Goal: Information Seeking & Learning: Understand process/instructions

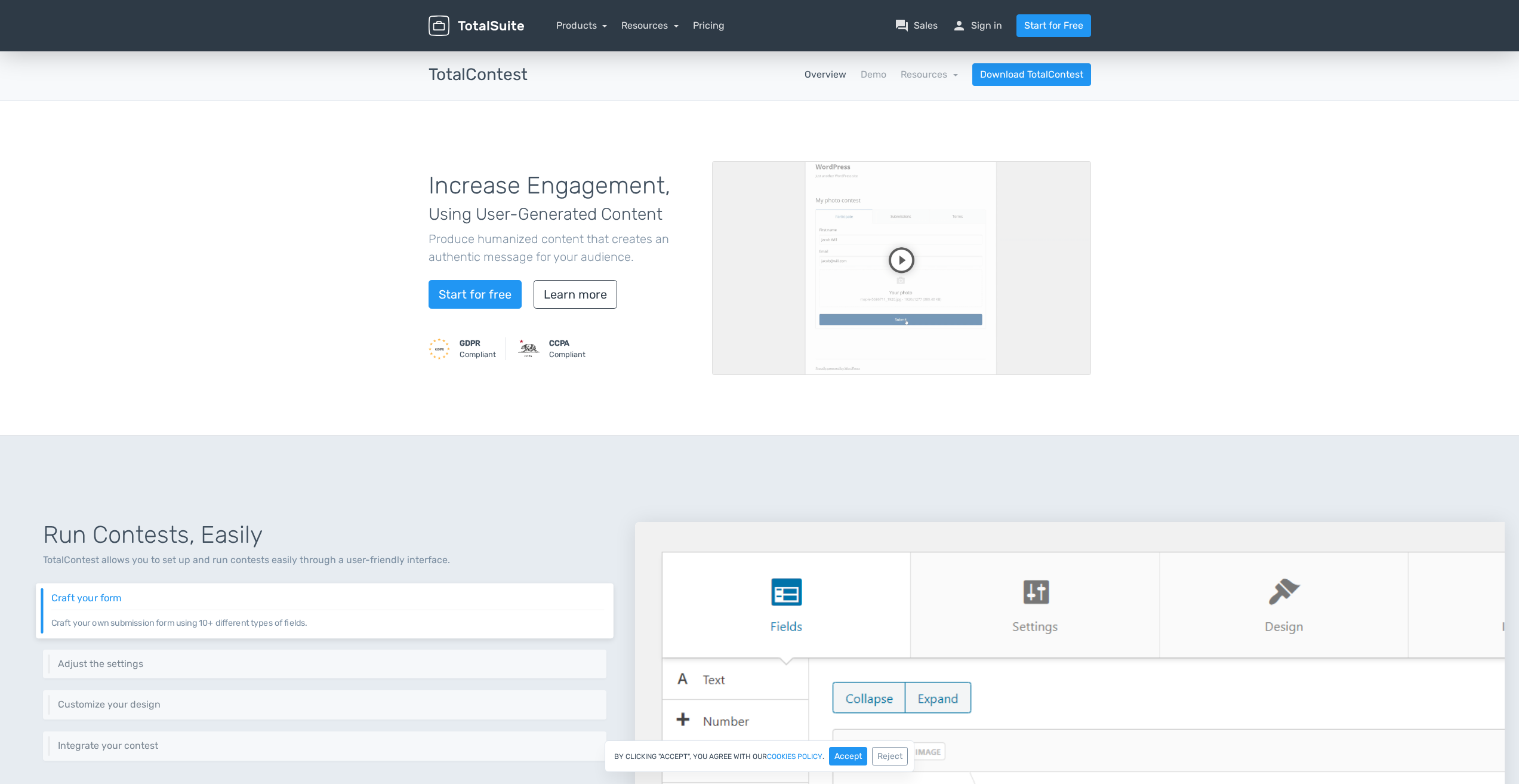
click at [1214, 150] on div "Increase Engagement, Using User-Generated Content Produce humanized content tha…" at bounding box center [759, 268] width 1519 height 334
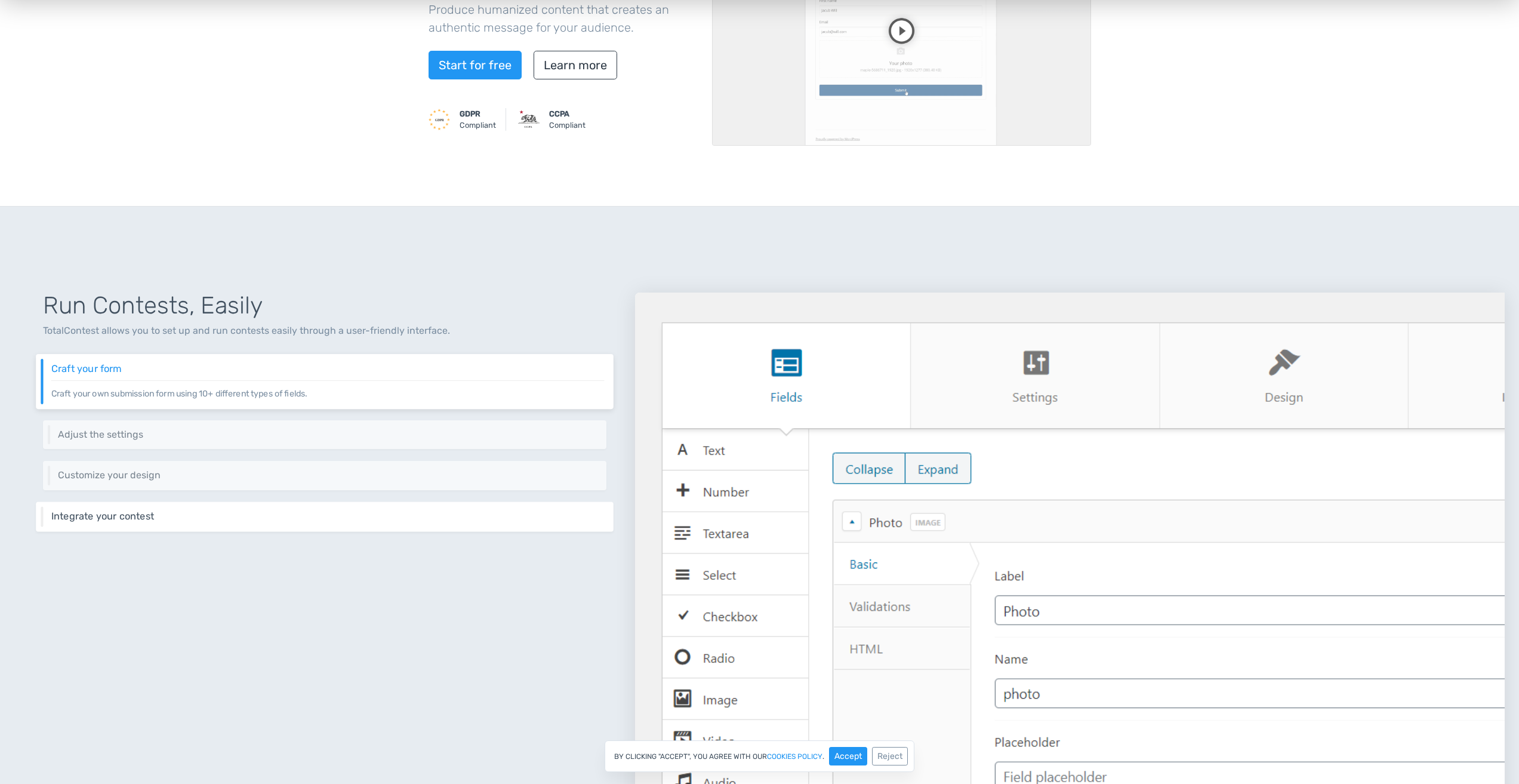
scroll to position [239, 0]
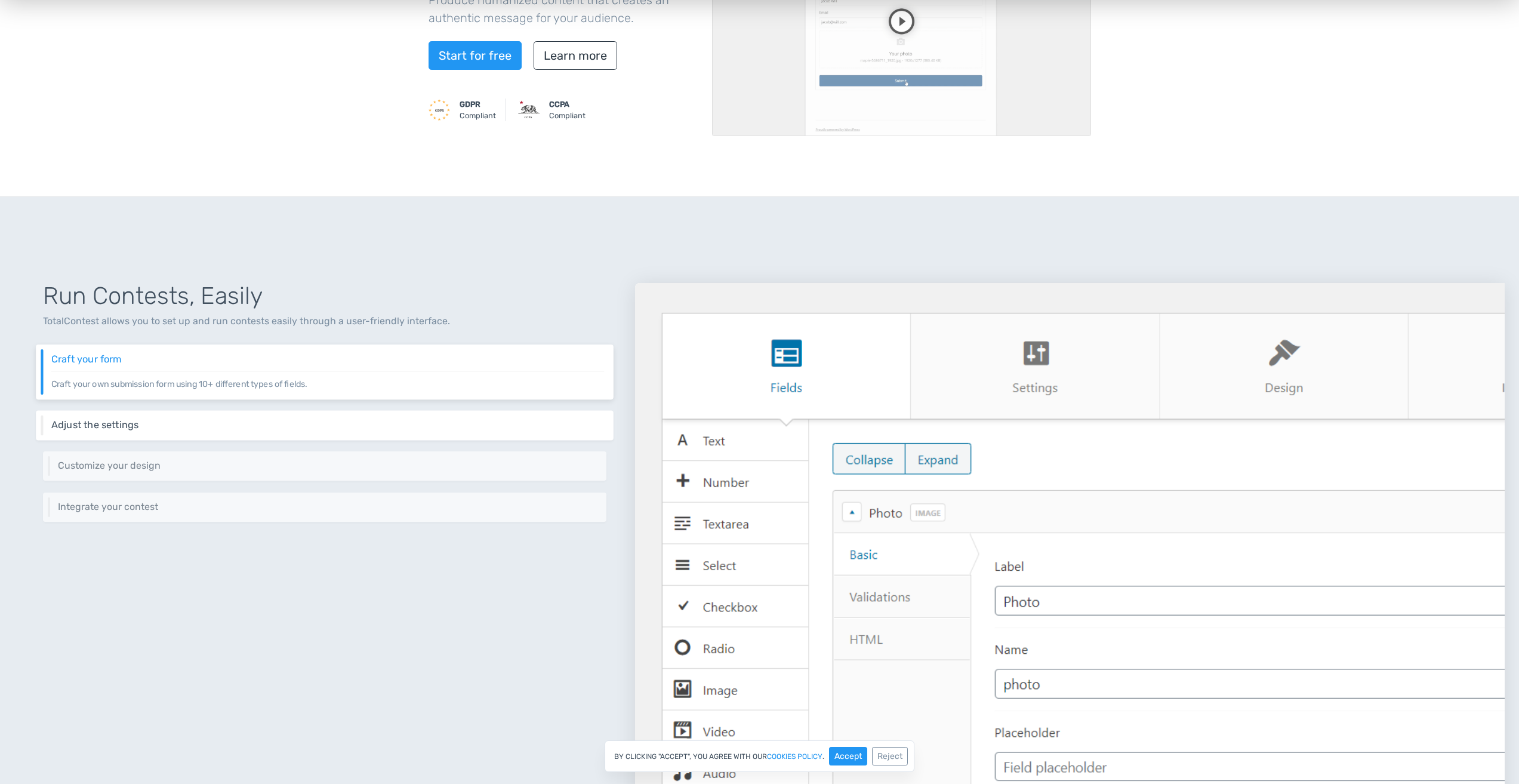
click at [215, 431] on div "Adjust the settings Adjust your contest's behavior through a rich set of settin…" at bounding box center [325, 425] width 578 height 30
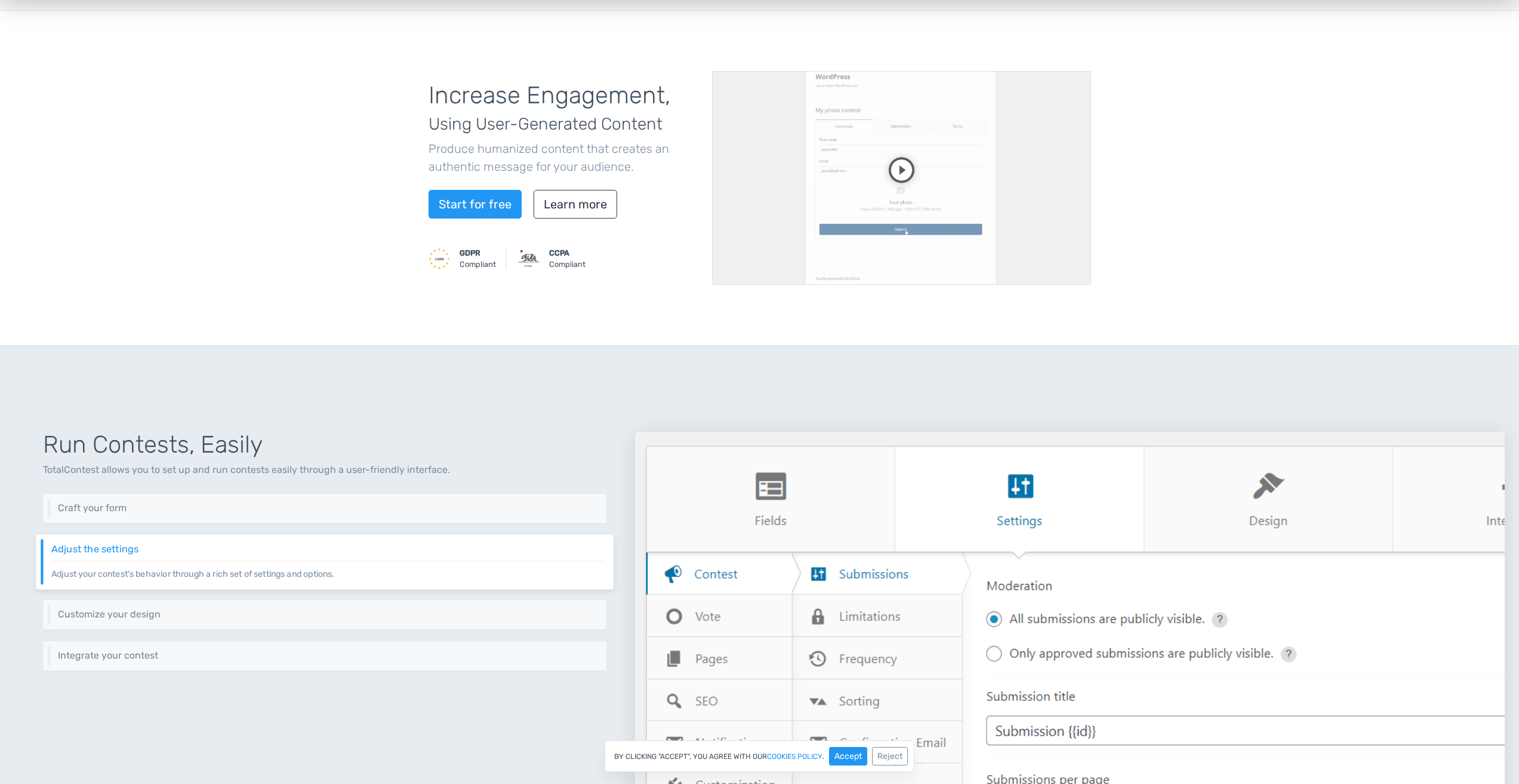
scroll to position [0, 0]
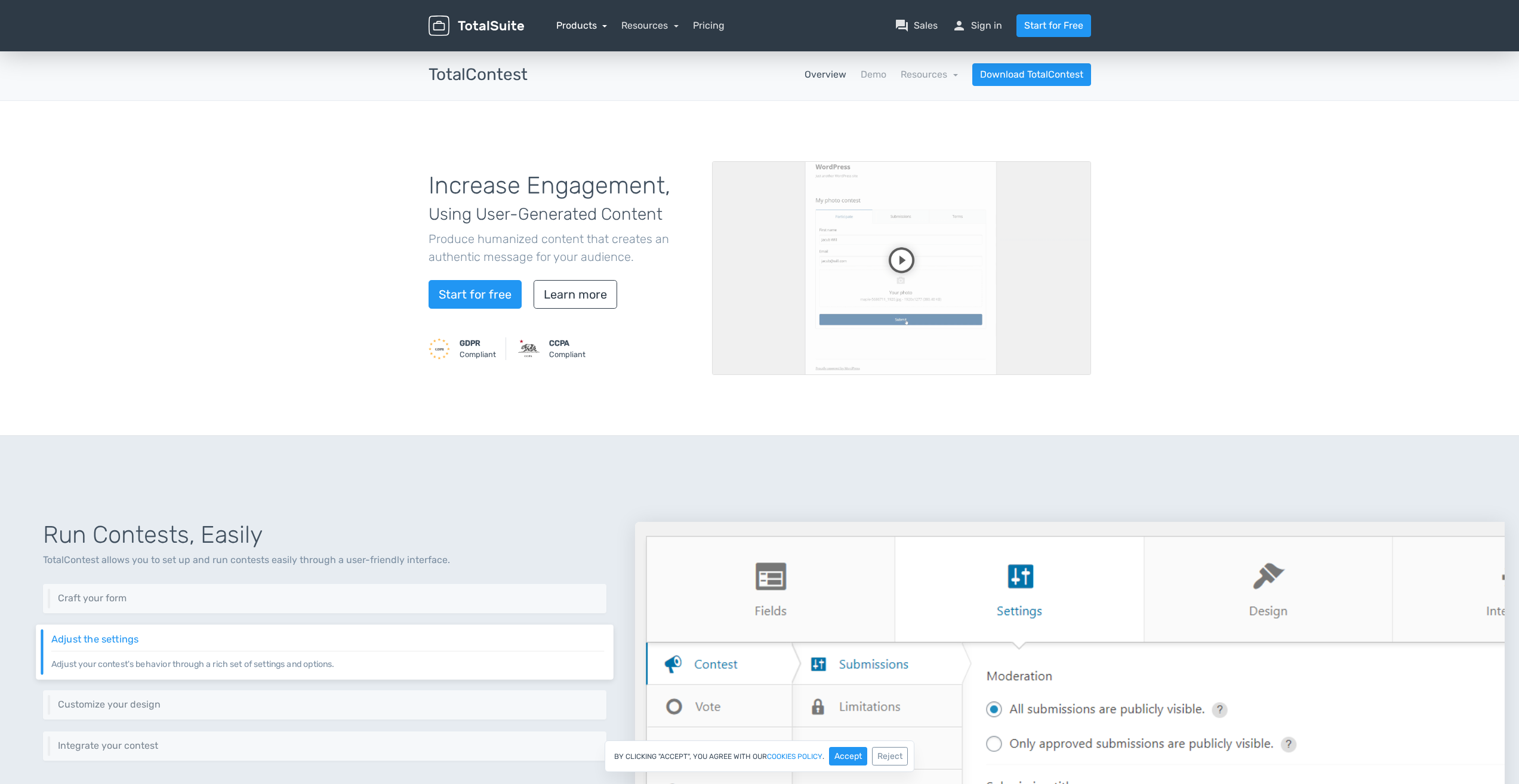
click at [570, 21] on link "Products" at bounding box center [582, 25] width 51 height 11
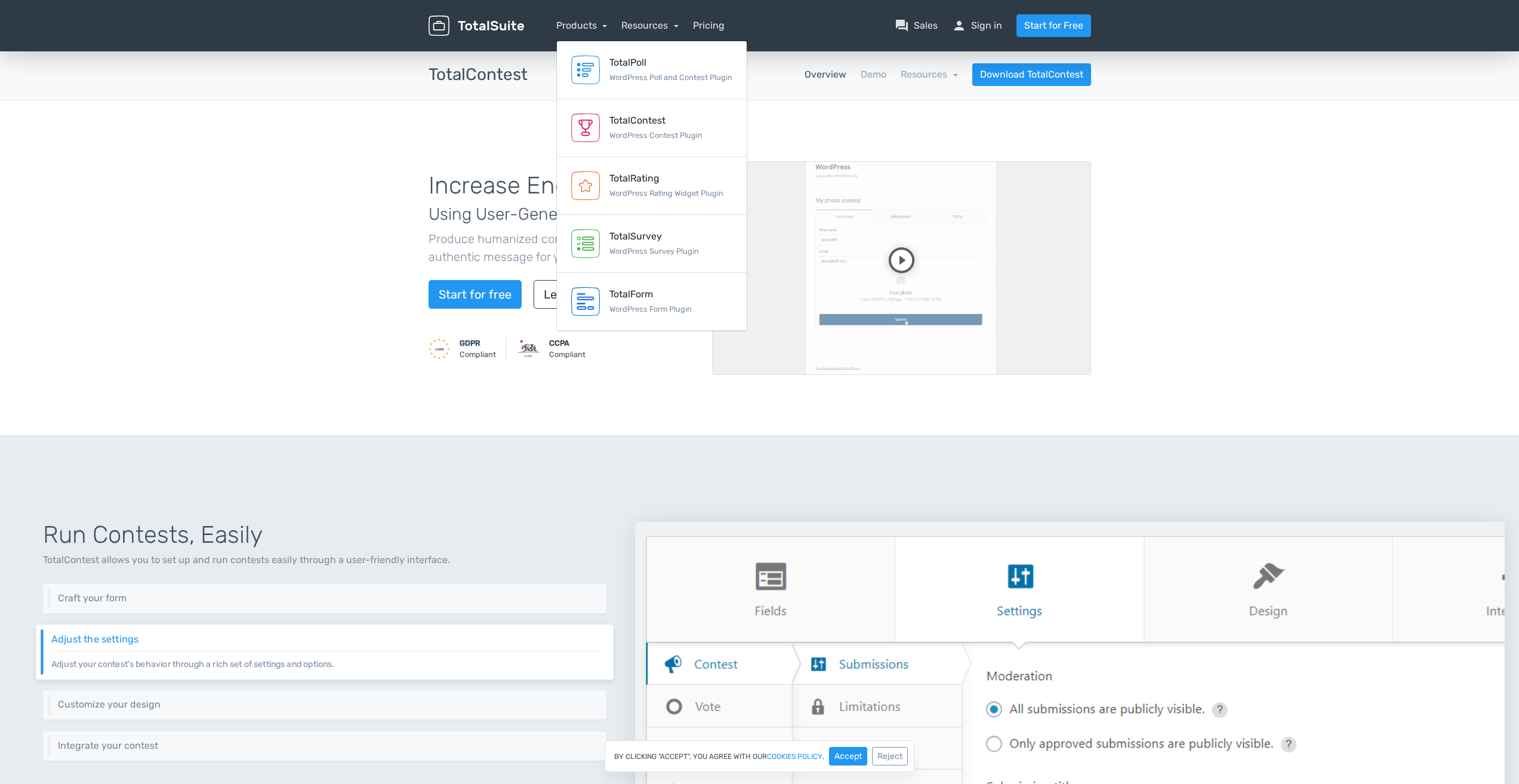
click at [616, 21] on nav "Products TotalPoll WordPress Poll and Contest Plugin TotalContest WordPress Con…" at bounding box center [817, 25] width 567 height 22
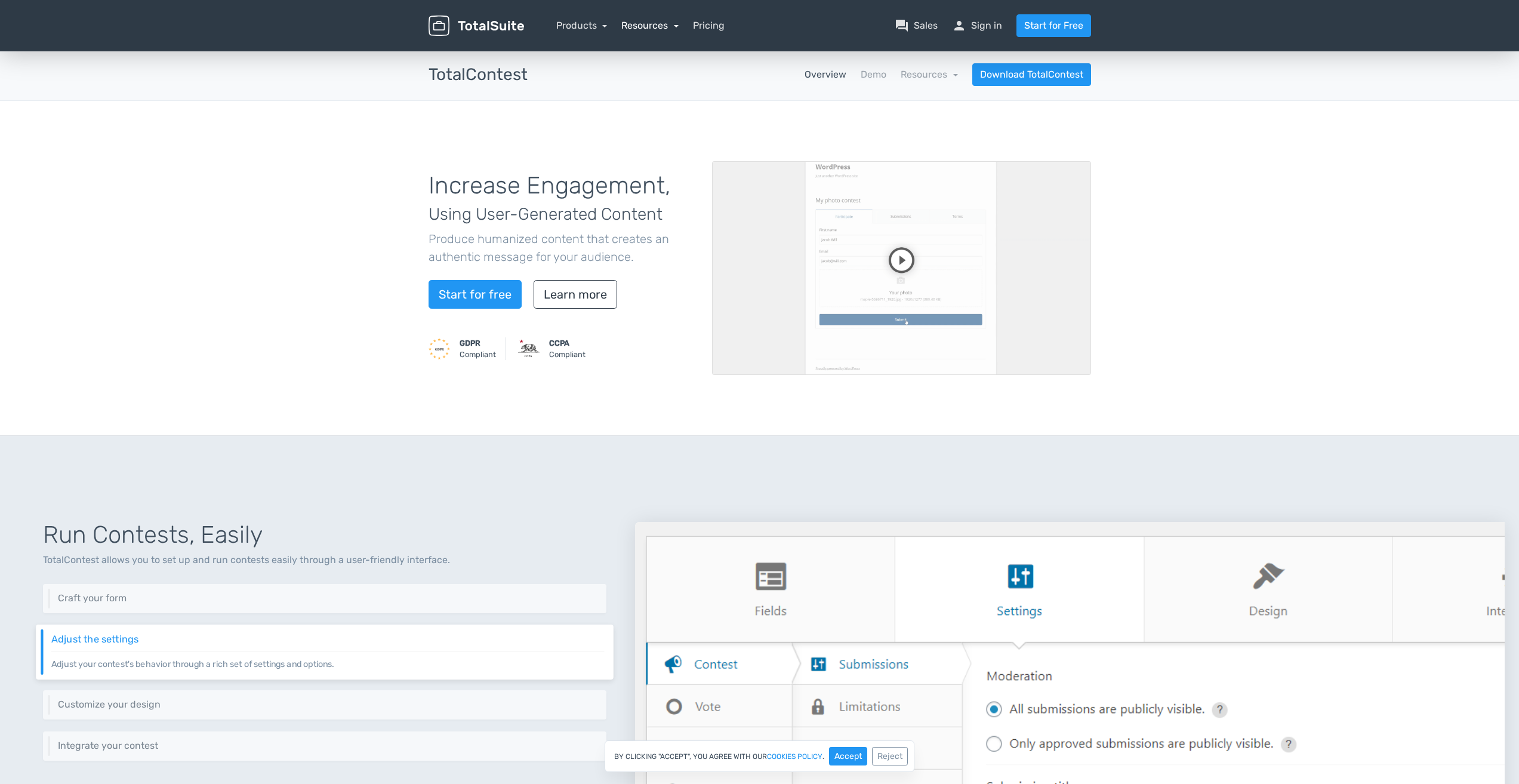
click at [623, 21] on link "Resources" at bounding box center [650, 25] width 58 height 11
click at [686, 86] on link "school Documentation" at bounding box center [684, 92] width 125 height 34
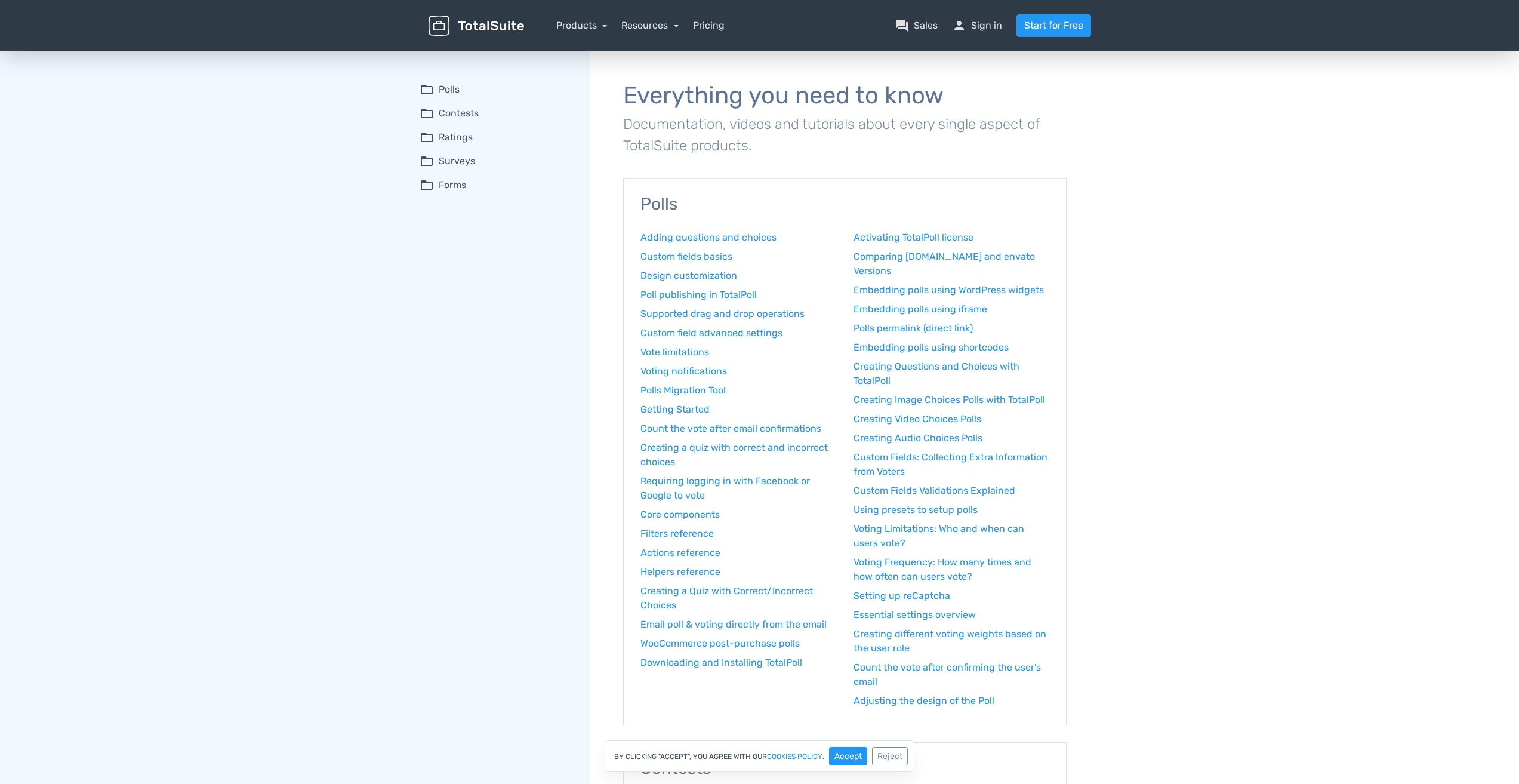
click at [468, 116] on summary "folder_open Contests" at bounding box center [496, 112] width 153 height 14
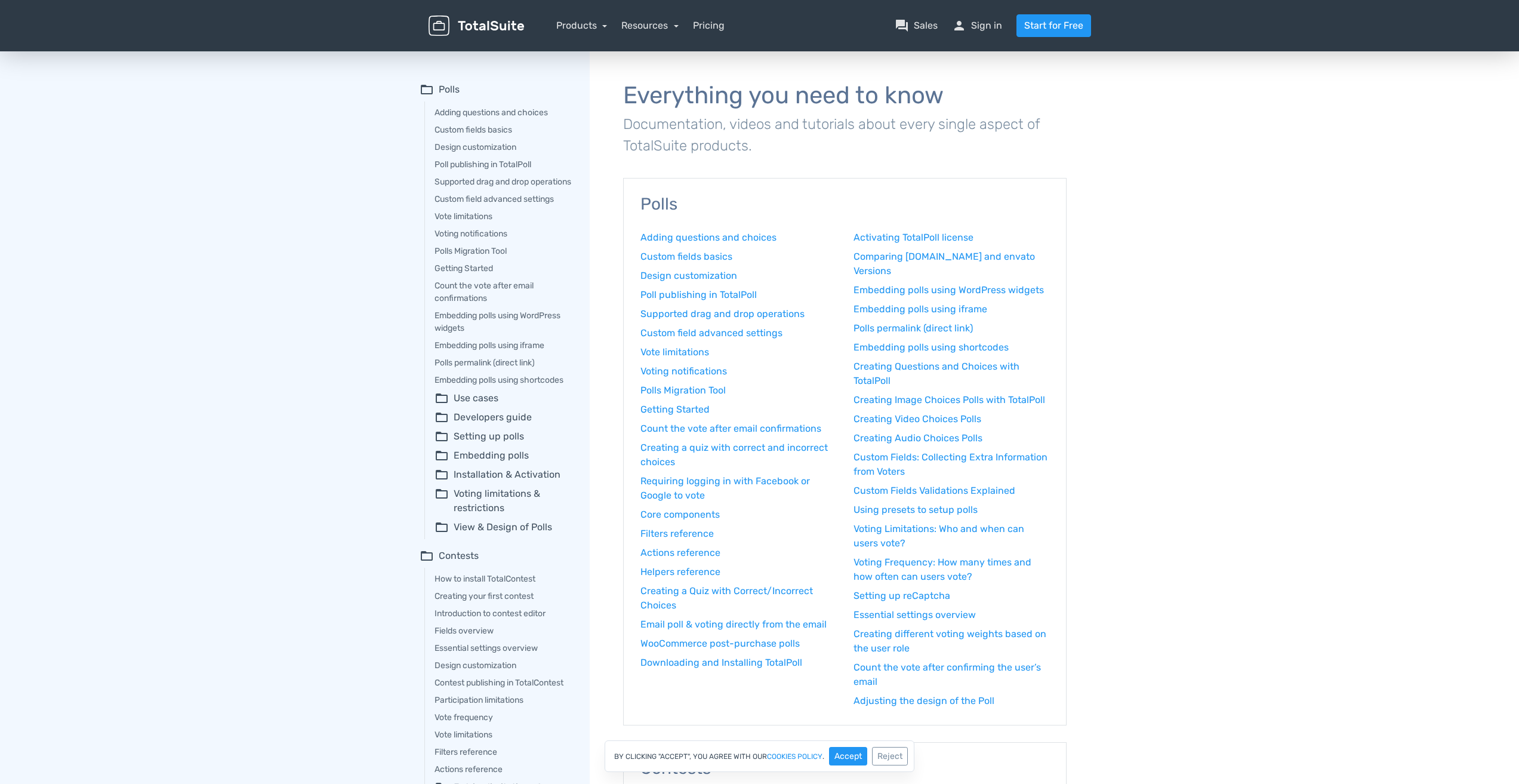
click at [500, 512] on summary "folder_open Voting limitations & restrictions" at bounding box center [504, 501] width 138 height 29
click at [514, 579] on link "Voting Frequency: How many times and how often can users vote?" at bounding box center [511, 573] width 124 height 37
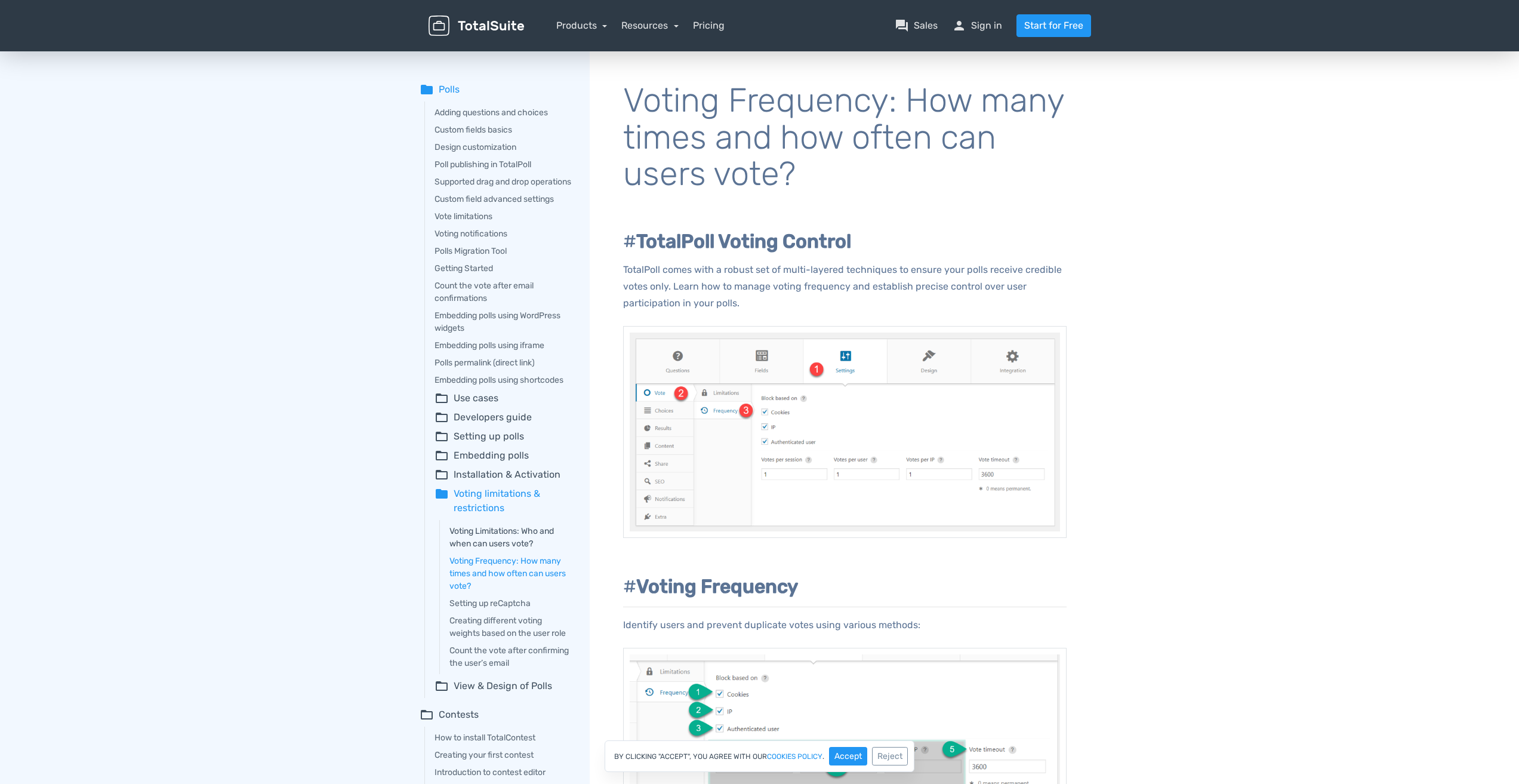
click at [525, 550] on link "Voting Limitations: Who and when can users vote?" at bounding box center [511, 537] width 124 height 25
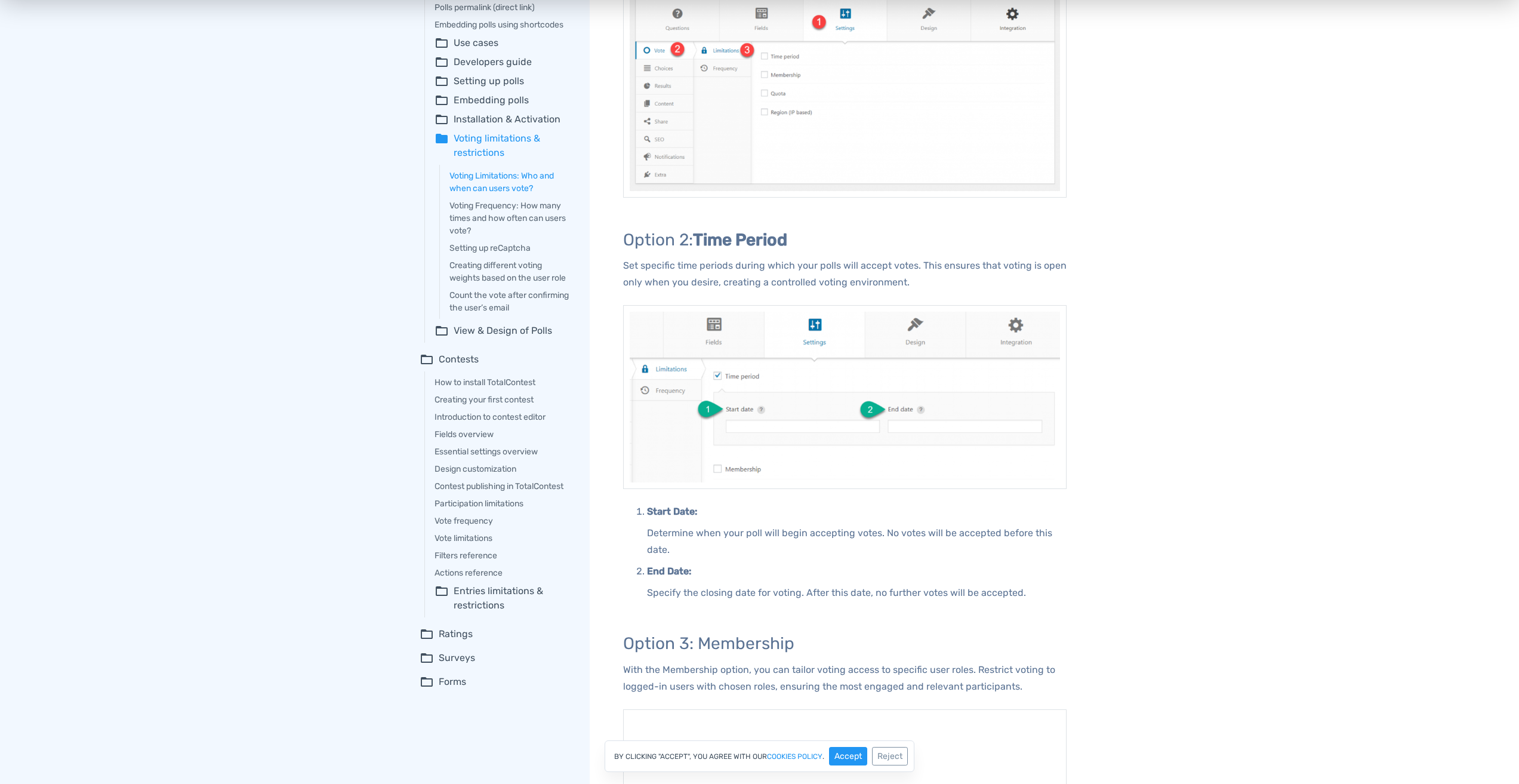
scroll to position [358, 0]
click at [530, 602] on summary "folder_open Entries limitations & restrictions" at bounding box center [504, 595] width 138 height 29
click at [504, 632] on link "Participation frequency" at bounding box center [511, 624] width 124 height 12
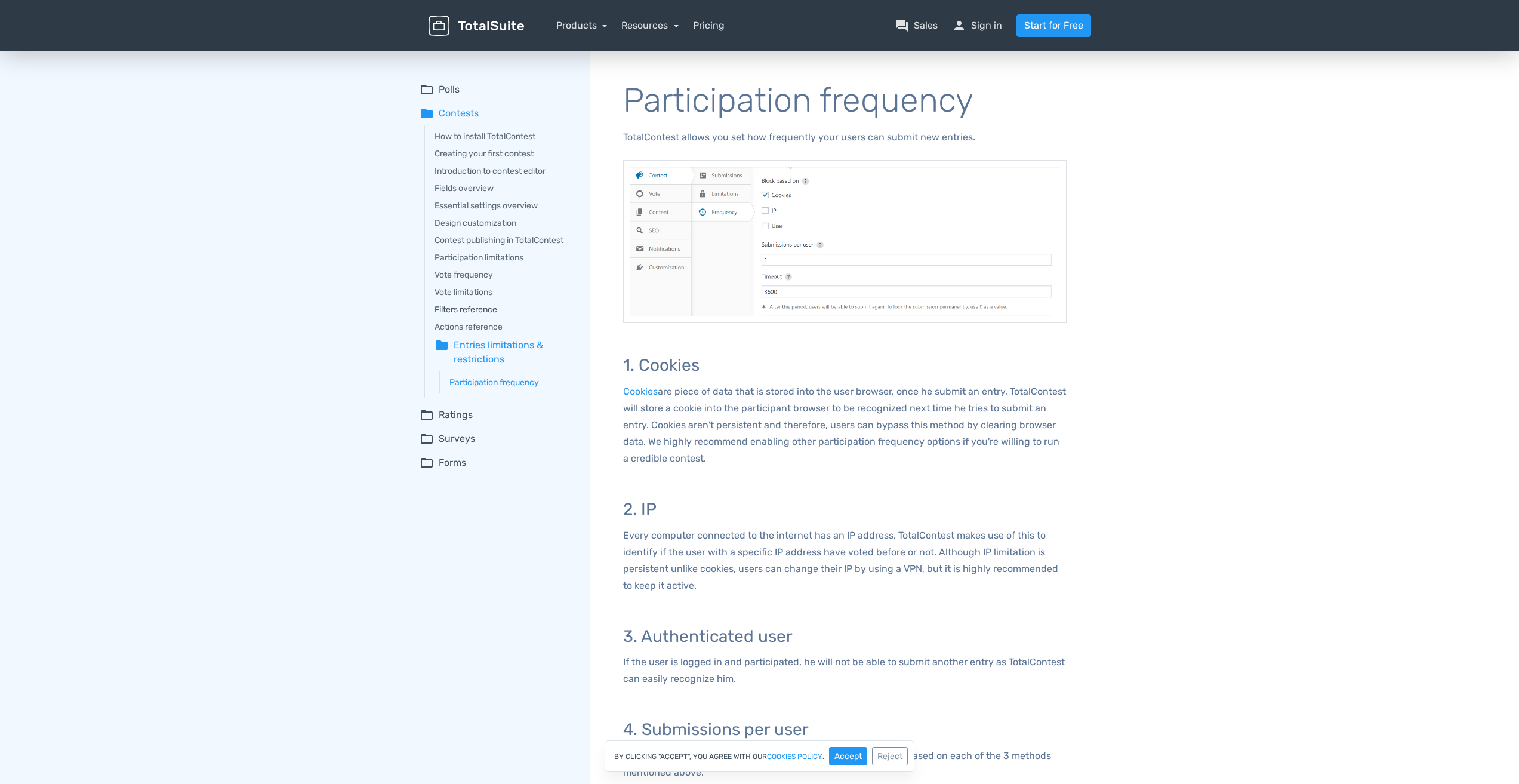
click at [490, 307] on link "Filters reference" at bounding box center [504, 308] width 138 height 12
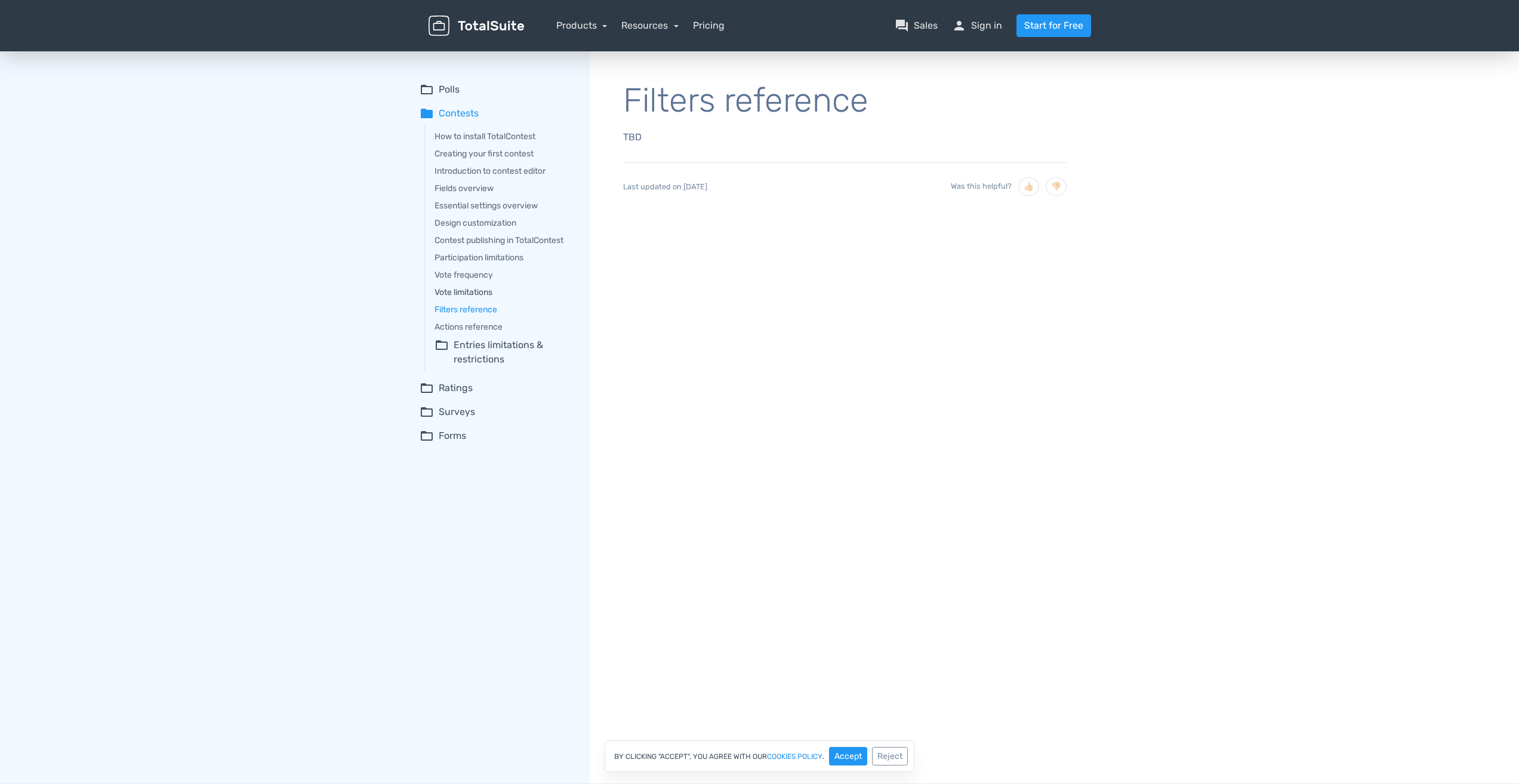
click at [485, 293] on link "Vote limitations" at bounding box center [504, 292] width 138 height 12
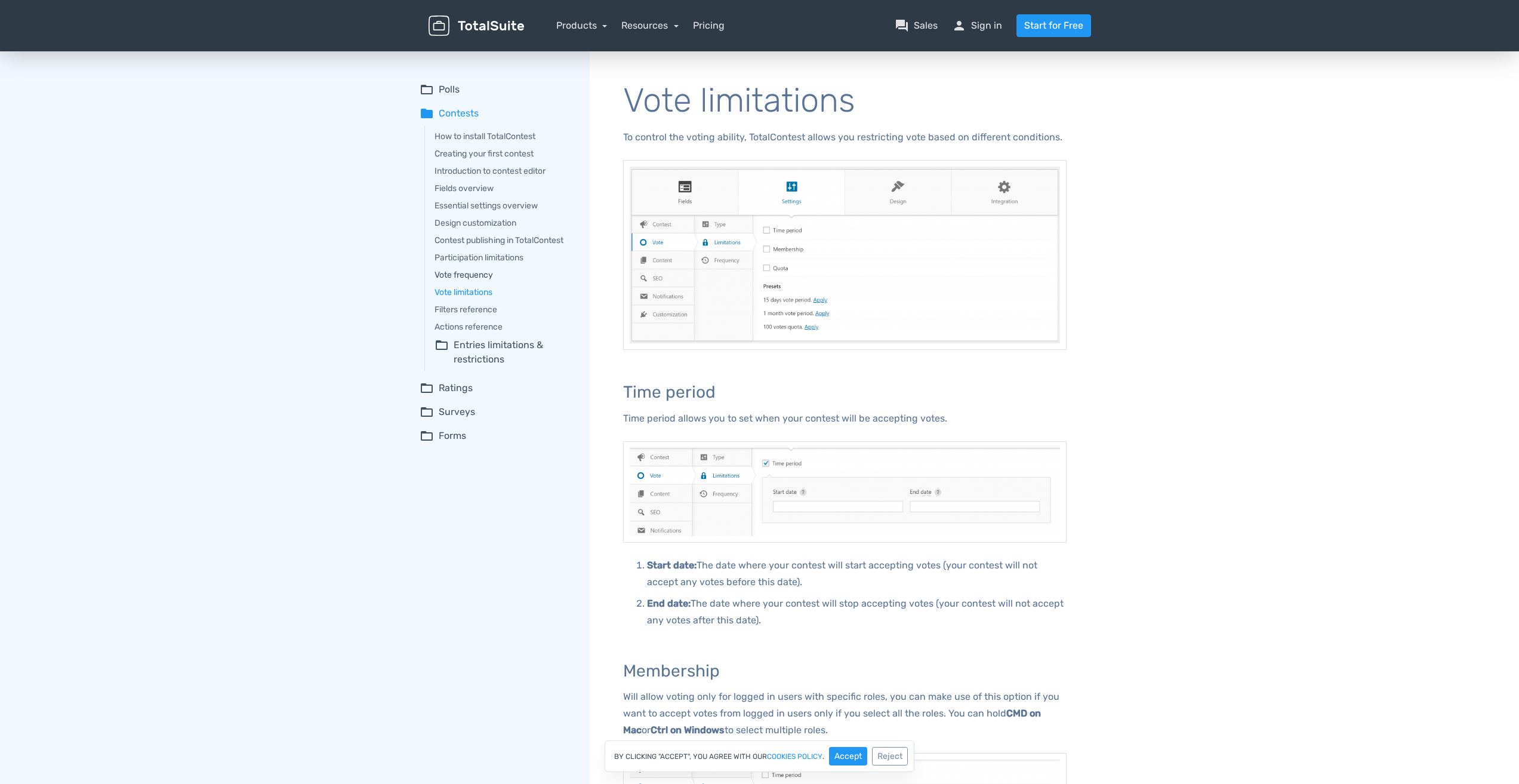
click at [486, 280] on link "Vote frequency" at bounding box center [504, 274] width 138 height 12
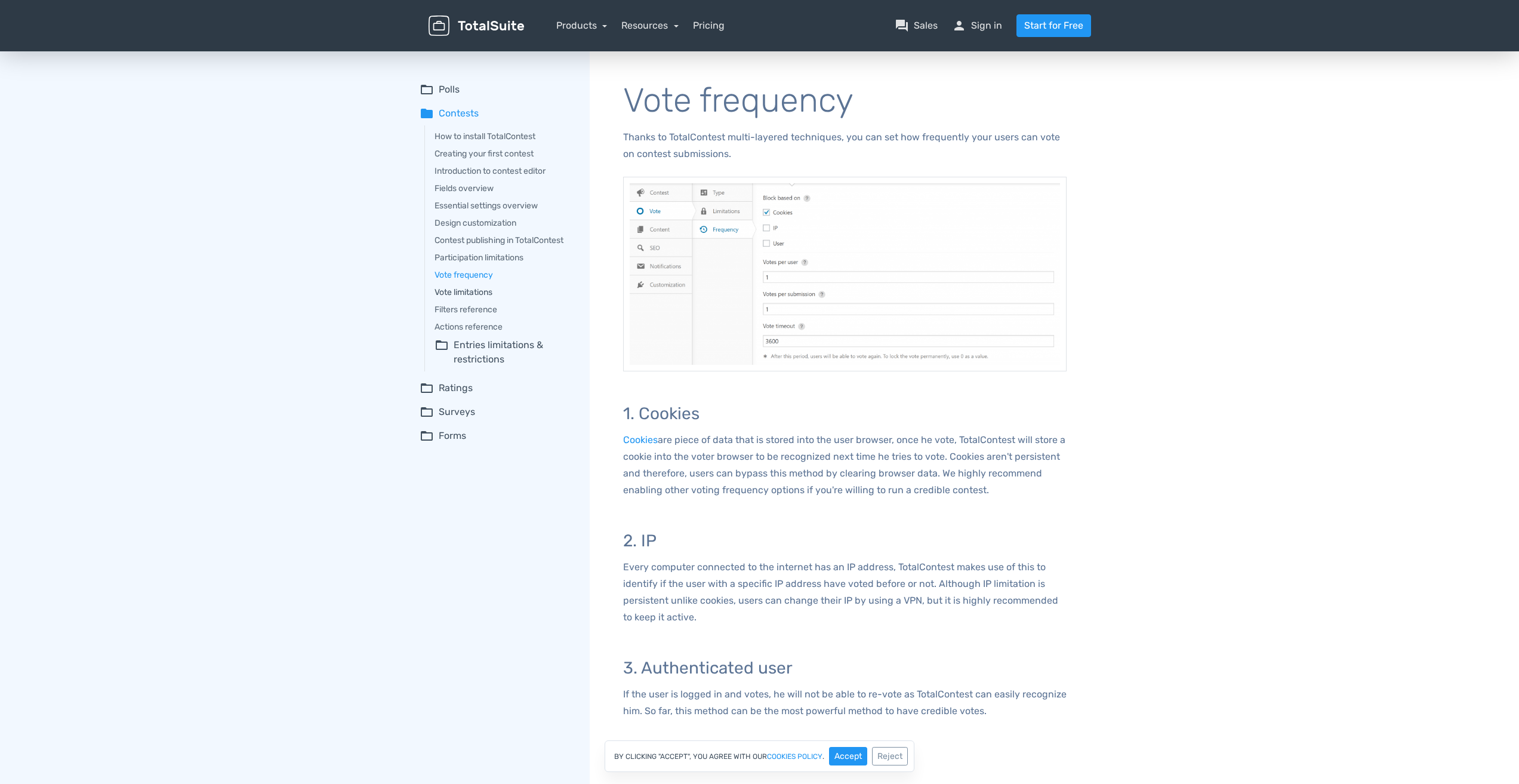
click at [485, 296] on link "Vote limitations" at bounding box center [504, 292] width 138 height 12
